Goal: Transaction & Acquisition: Book appointment/travel/reservation

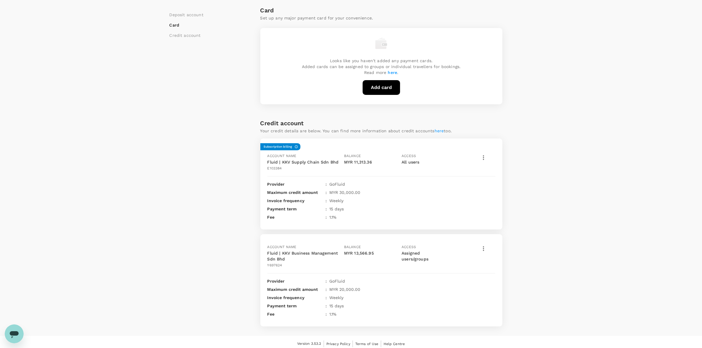
scroll to position [149, 0]
click at [549, 245] on div "Payment methods Deposit account Card Credit account Deposit account Add deposit…" at bounding box center [351, 103] width 702 height 464
click at [554, 269] on div "Payment methods Deposit account Card Credit account Deposit account Add deposit…" at bounding box center [351, 103] width 702 height 464
click at [481, 250] on icon "button" at bounding box center [483, 248] width 7 height 7
click at [502, 288] on span "View transactions" at bounding box center [518, 287] width 71 height 7
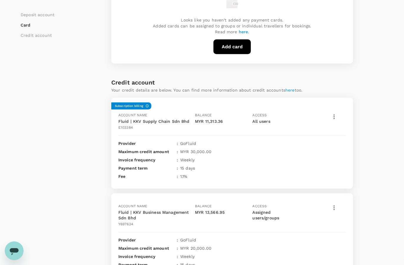
scroll to position [232, 0]
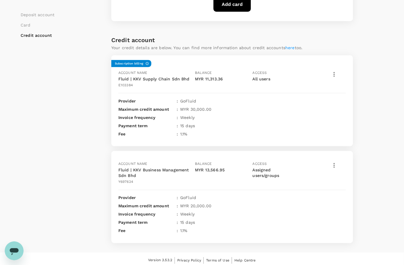
click at [368, 146] on div "Deposit account Card Credit account Deposit account Add deposit account Total b…" at bounding box center [202, 36] width 363 height 416
drag, startPoint x: 307, startPoint y: 218, endPoint x: 266, endPoint y: 220, distance: 41.0
click at [307, 220] on div "Payment term : 15 days" at bounding box center [232, 223] width 228 height 6
click at [82, 136] on div "Deposit account Card Credit account" at bounding box center [66, 36] width 91 height 416
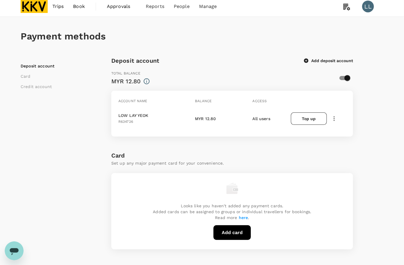
scroll to position [0, 0]
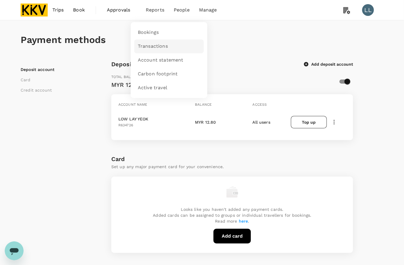
click at [158, 46] on span "Transactions" at bounding box center [153, 46] width 30 height 7
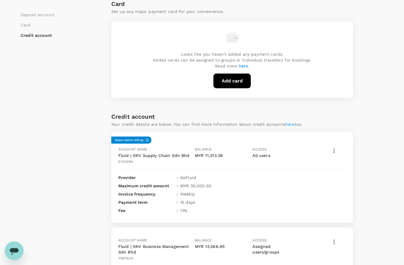
scroll to position [48, 0]
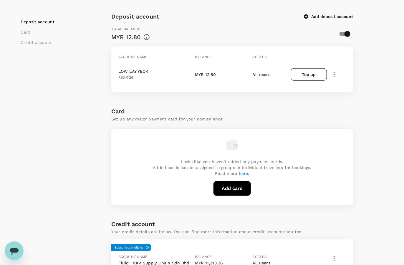
click at [22, 118] on div "Deposit account Card Credit account" at bounding box center [66, 220] width 91 height 416
click at [46, 100] on div "Deposit account Card Credit account" at bounding box center [66, 220] width 91 height 416
click at [47, 120] on div "Deposit account Card Credit account" at bounding box center [66, 220] width 91 height 416
click at [338, 70] on div at bounding box center [336, 73] width 19 height 12
click at [336, 71] on icon "button" at bounding box center [334, 74] width 7 height 7
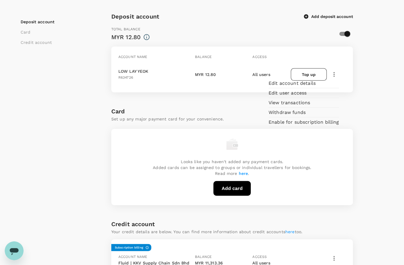
click at [292, 106] on span "View transactions" at bounding box center [304, 102] width 71 height 7
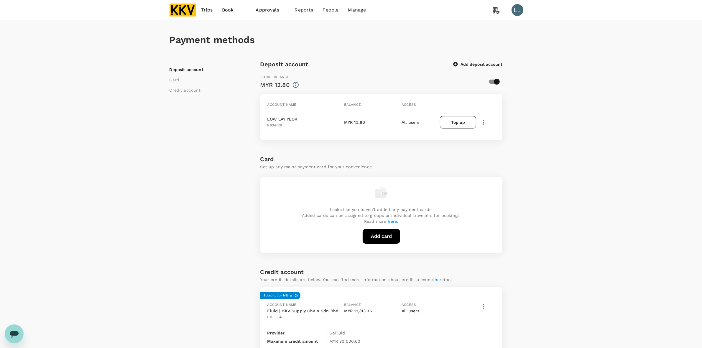
click at [575, 206] on div "Payment methods Deposit account Card Credit account Deposit account Add deposit…" at bounding box center [351, 252] width 702 height 464
drag, startPoint x: 572, startPoint y: 135, endPoint x: 566, endPoint y: 137, distance: 5.7
click at [571, 136] on div "Payment methods Deposit account Card Credit account Deposit account Add deposit…" at bounding box center [351, 252] width 702 height 464
drag, startPoint x: 585, startPoint y: 130, endPoint x: 549, endPoint y: 164, distance: 49.6
click at [585, 130] on div "Payment methods Deposit account Card Credit account Deposit account Add deposit…" at bounding box center [351, 252] width 702 height 464
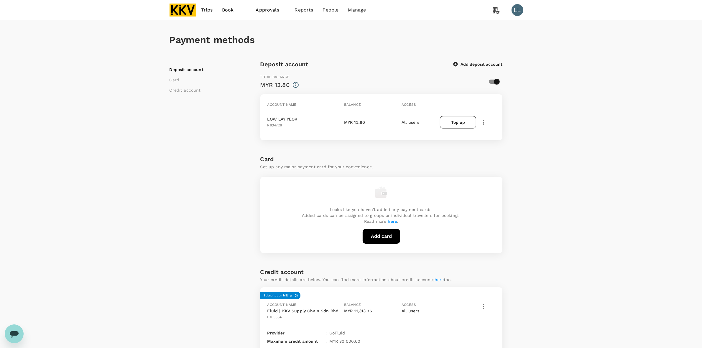
click at [540, 184] on div "Payment methods Deposit account Card Credit account Deposit account Add deposit…" at bounding box center [351, 252] width 702 height 464
click at [182, 9] on img at bounding box center [182, 10] width 27 height 13
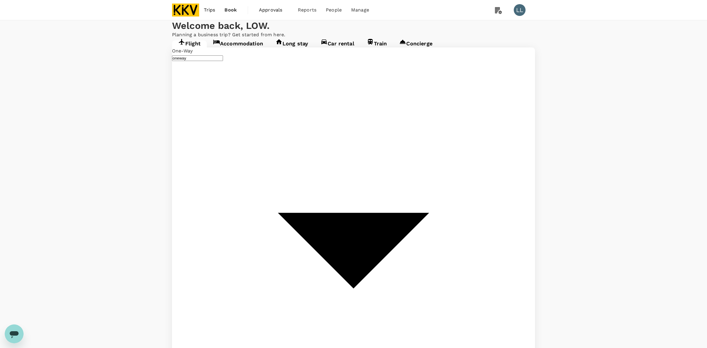
click at [229, 51] on link "Accommodation" at bounding box center [238, 45] width 62 height 11
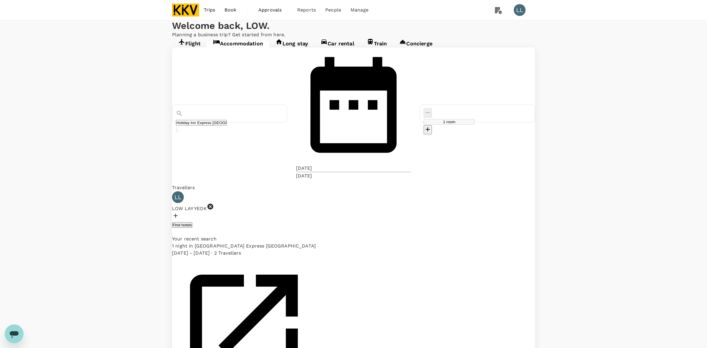
click at [214, 203] on icon at bounding box center [210, 206] width 7 height 7
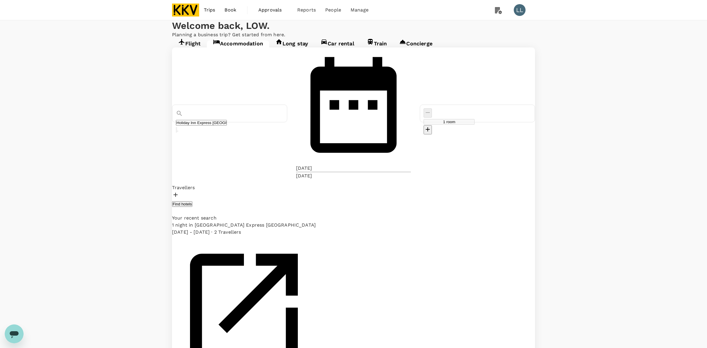
click at [207, 191] on div at bounding box center [353, 195] width 363 height 9
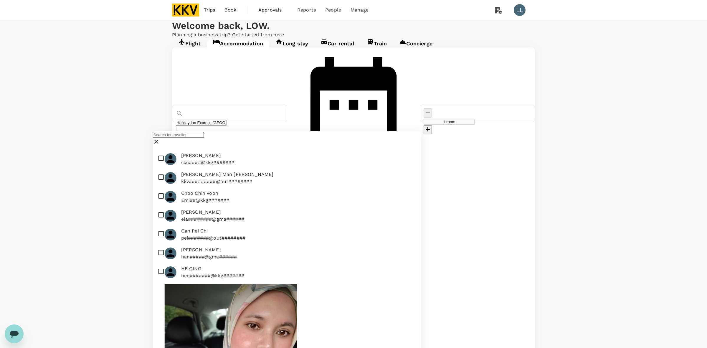
click at [213, 166] on p "skc####@kkg#######" at bounding box center [207, 162] width 53 height 7
checkbox input "true"
drag, startPoint x: 326, startPoint y: 111, endPoint x: 332, endPoint y: 111, distance: 5.9
click at [328, 184] on div "Travellers" at bounding box center [353, 187] width 363 height 7
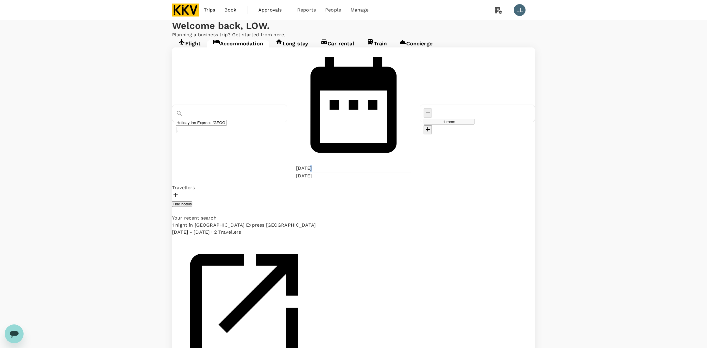
click at [312, 165] on div "14 Oct" at bounding box center [304, 168] width 16 height 7
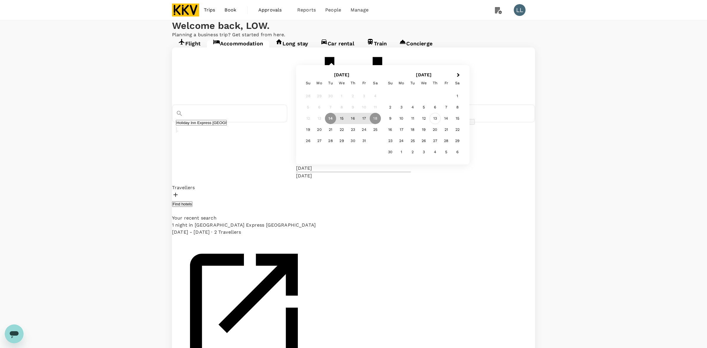
click at [441, 124] on div "13" at bounding box center [435, 118] width 11 height 11
click at [381, 124] on div "15" at bounding box center [375, 118] width 11 height 11
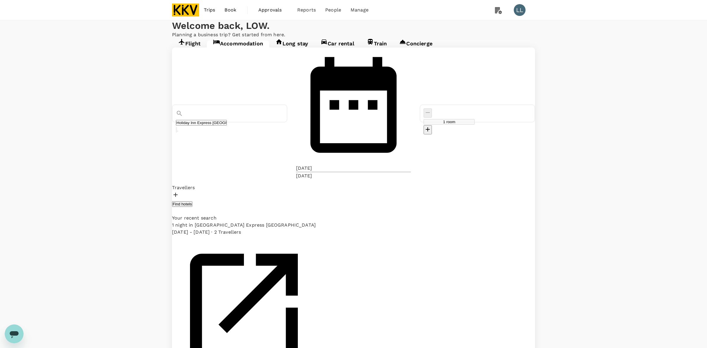
click at [227, 120] on input "Holiday Inn Express Kota Kinabalu City Centre" at bounding box center [201, 123] width 51 height 6
click at [176, 131] on icon "Clear" at bounding box center [176, 131] width 0 height 0
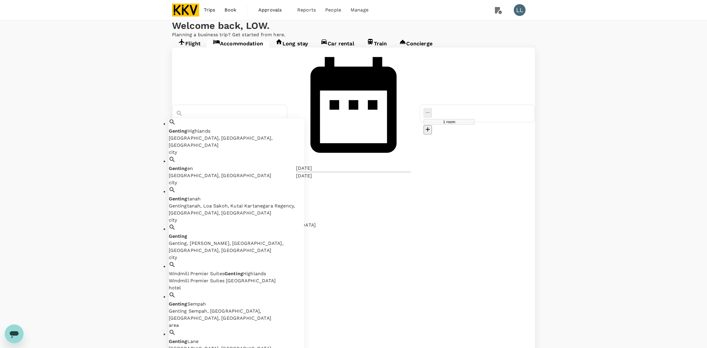
click at [240, 135] on div "Genting Highlands, Pahang, Malaysia" at bounding box center [237, 142] width 136 height 14
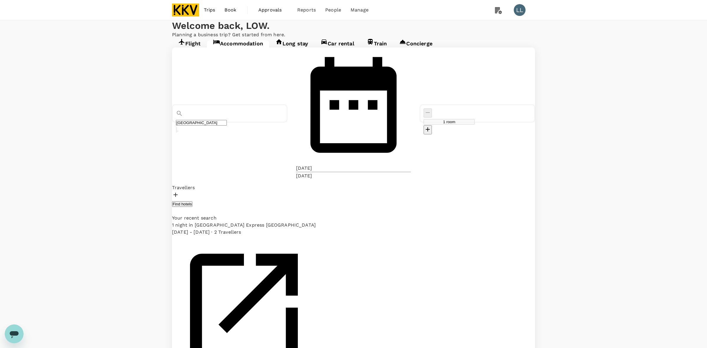
type input "[GEOGRAPHIC_DATA]"
click at [192, 201] on button "Find hotels" at bounding box center [182, 204] width 20 height 6
click at [207, 191] on div at bounding box center [353, 195] width 363 height 9
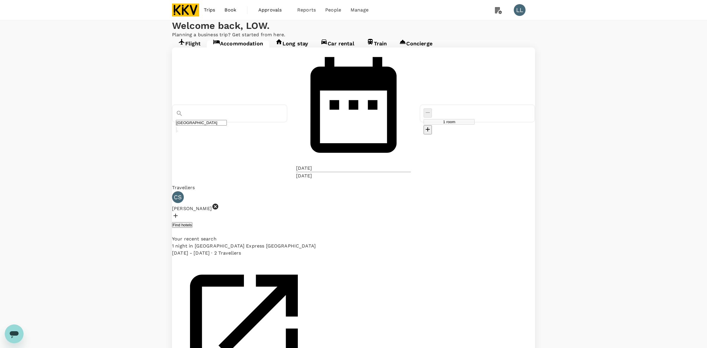
click at [192, 222] on button "Find hotels" at bounding box center [182, 225] width 20 height 6
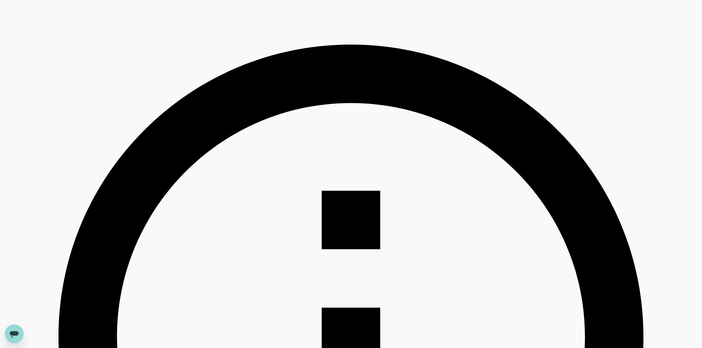
scroll to position [184, 0]
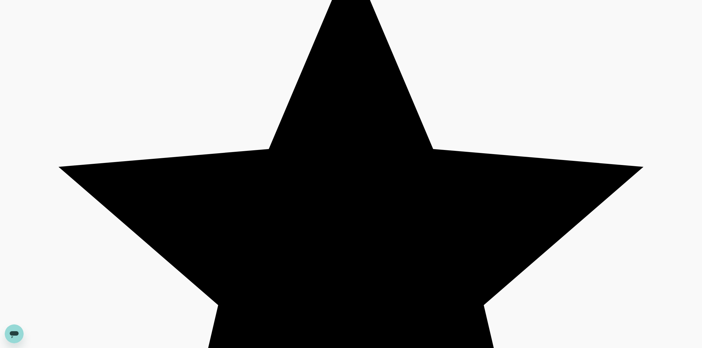
scroll to position [1252, 0]
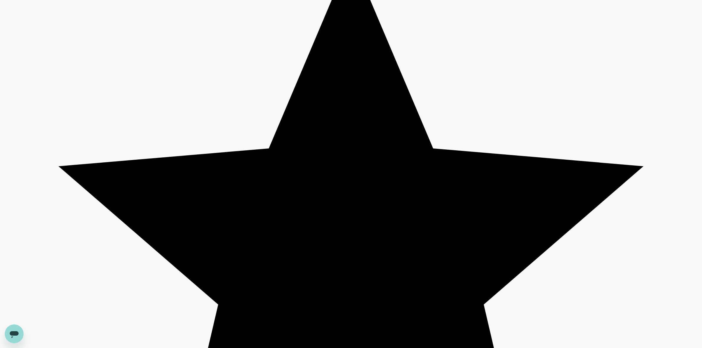
type input "1000.35"
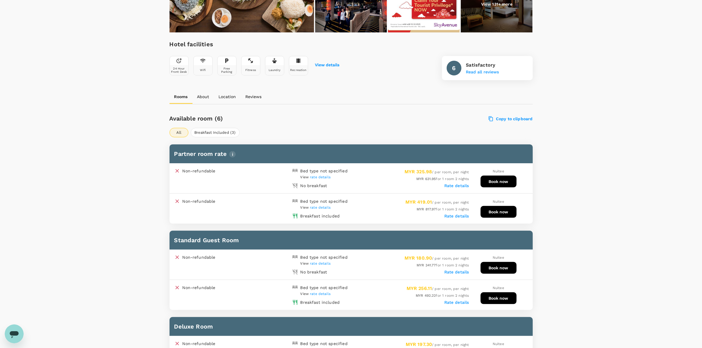
scroll to position [184, 0]
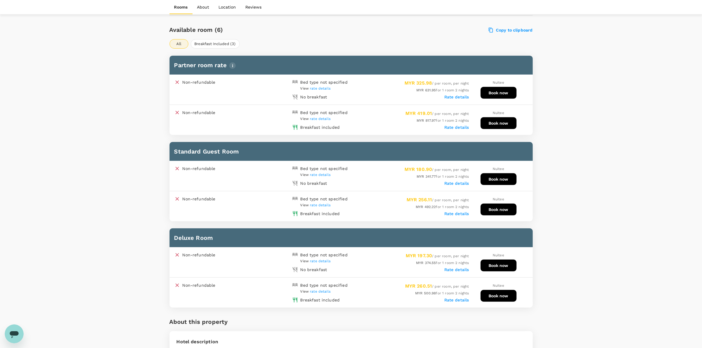
scroll to position [295, 0]
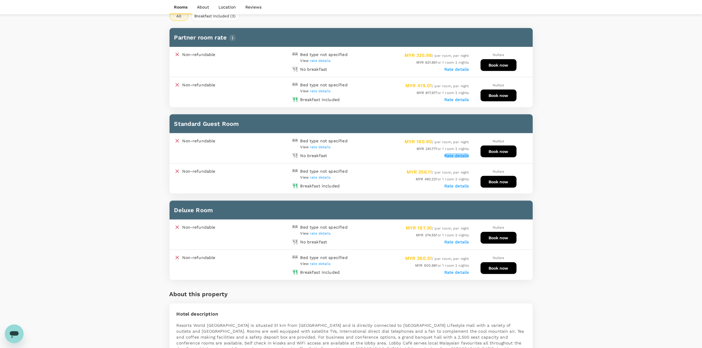
click at [456, 155] on label "Rate details" at bounding box center [456, 155] width 25 height 5
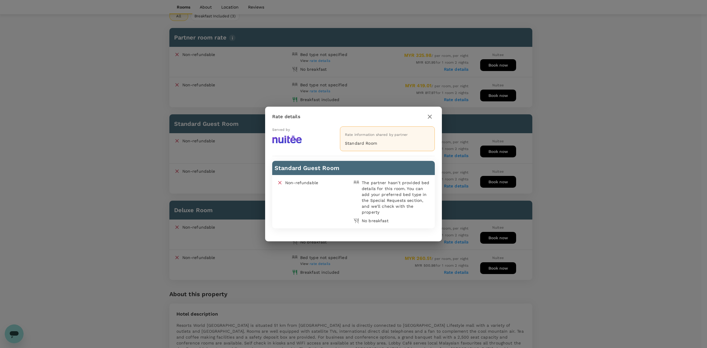
click at [430, 115] on icon "button" at bounding box center [429, 116] width 7 height 7
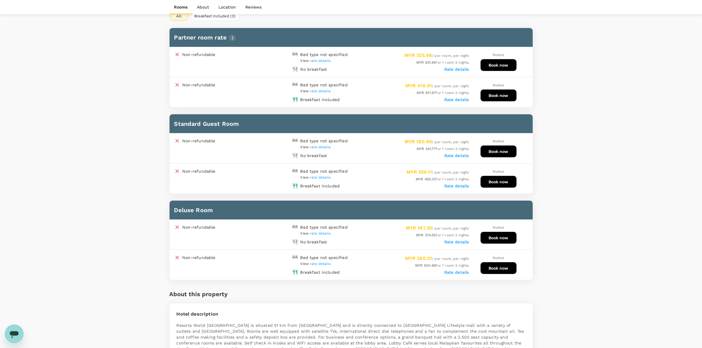
click at [457, 179] on div "MYR 492.22 for 1 room 2 nights" at bounding box center [410, 179] width 118 height 6
click at [457, 184] on label "Rate details" at bounding box center [456, 186] width 25 height 5
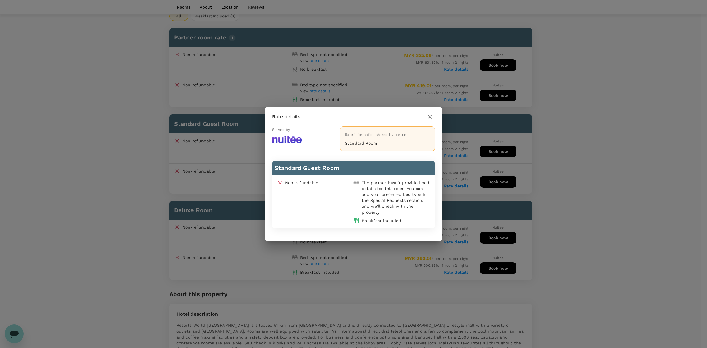
click at [427, 118] on icon "button" at bounding box center [429, 116] width 7 height 7
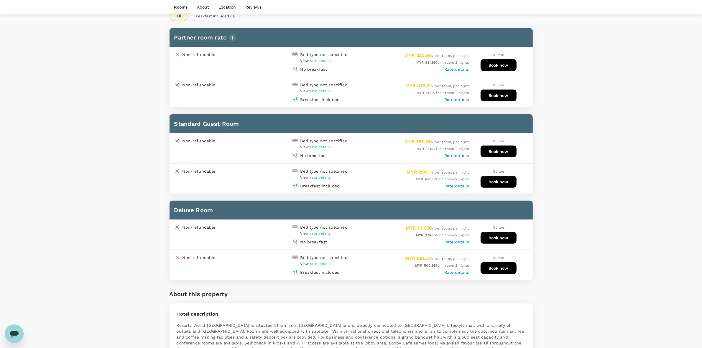
click at [581, 273] on div "Your Hotel Details Check in [DATE] Check out [DATE] 1 traveller(s) 1 room(s) Ed…" at bounding box center [351, 311] width 702 height 1170
click at [543, 217] on div "Your Hotel Details Check in [DATE] Check out [DATE] 1 traveller(s) 1 room(s) Ed…" at bounding box center [351, 311] width 702 height 1170
